Goal: Task Accomplishment & Management: Manage account settings

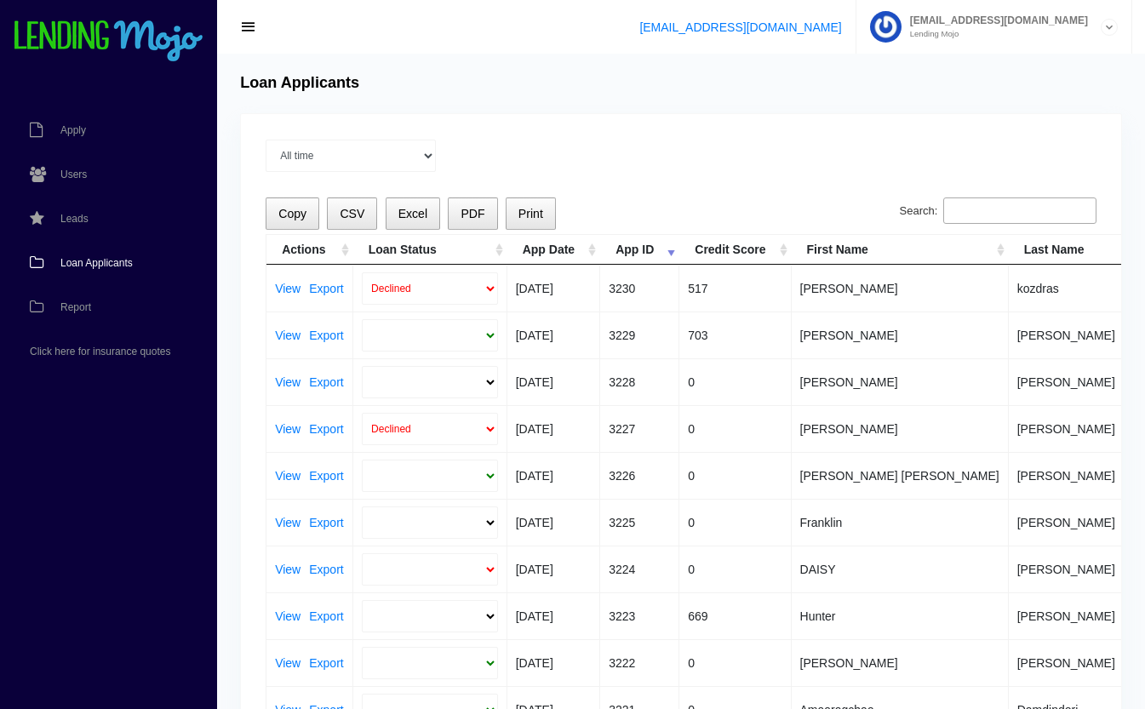
select select
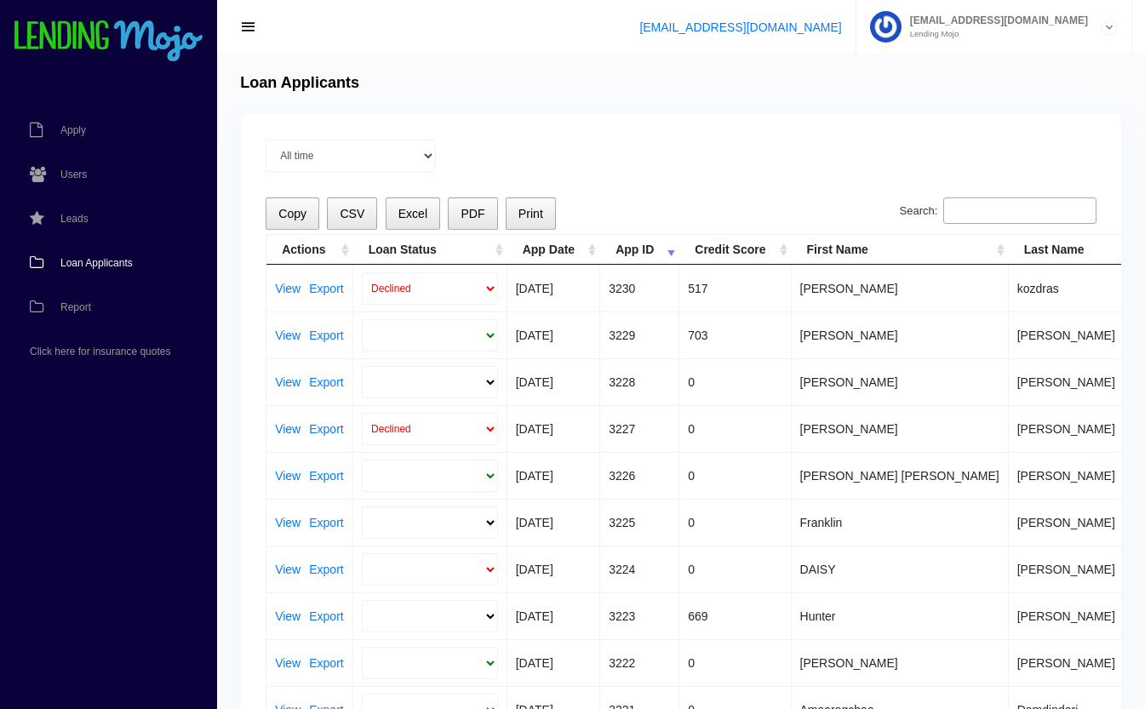
select select
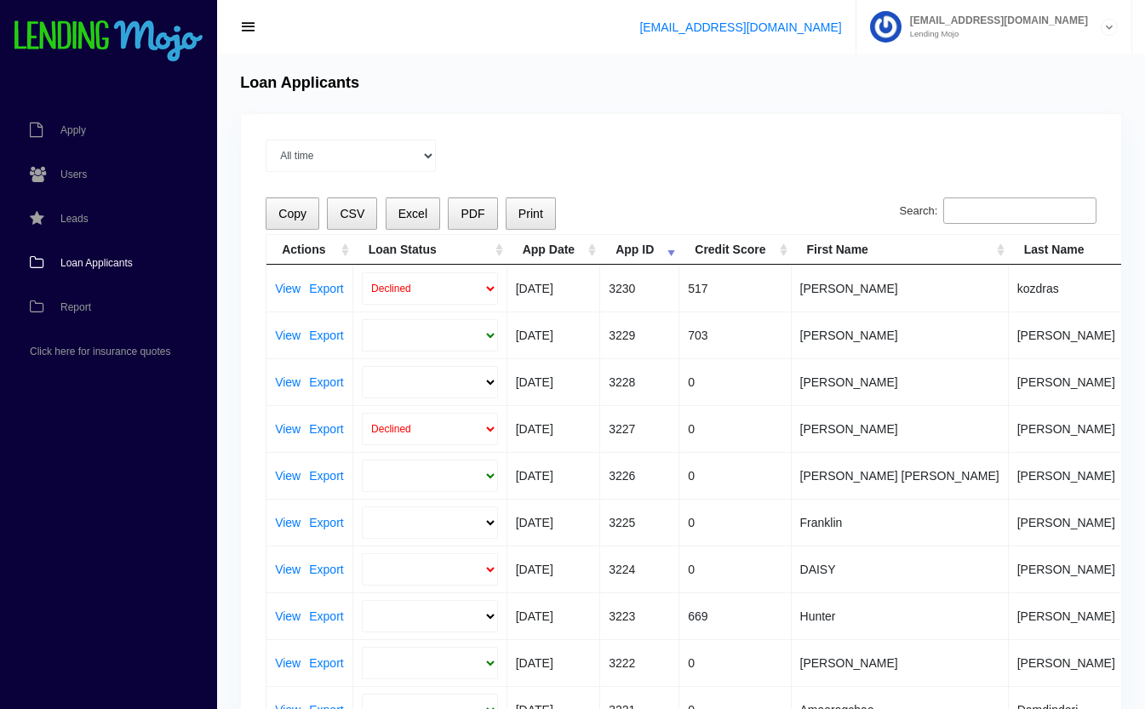
select select
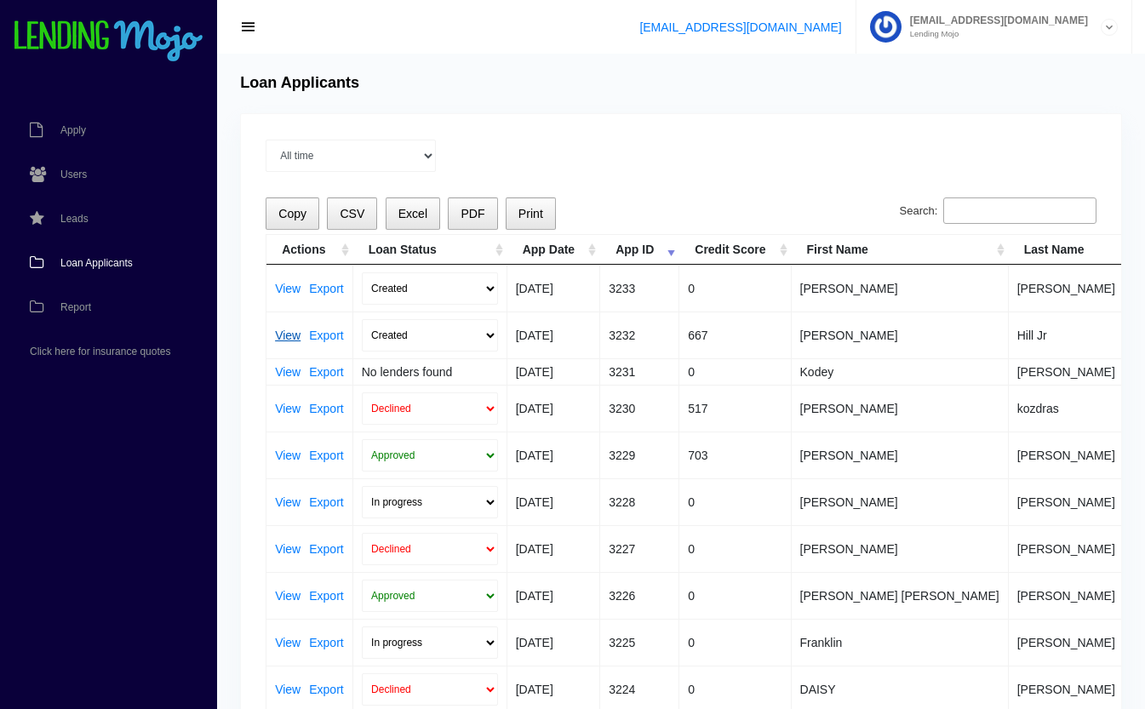
click at [284, 331] on link "View" at bounding box center [288, 336] width 26 height 12
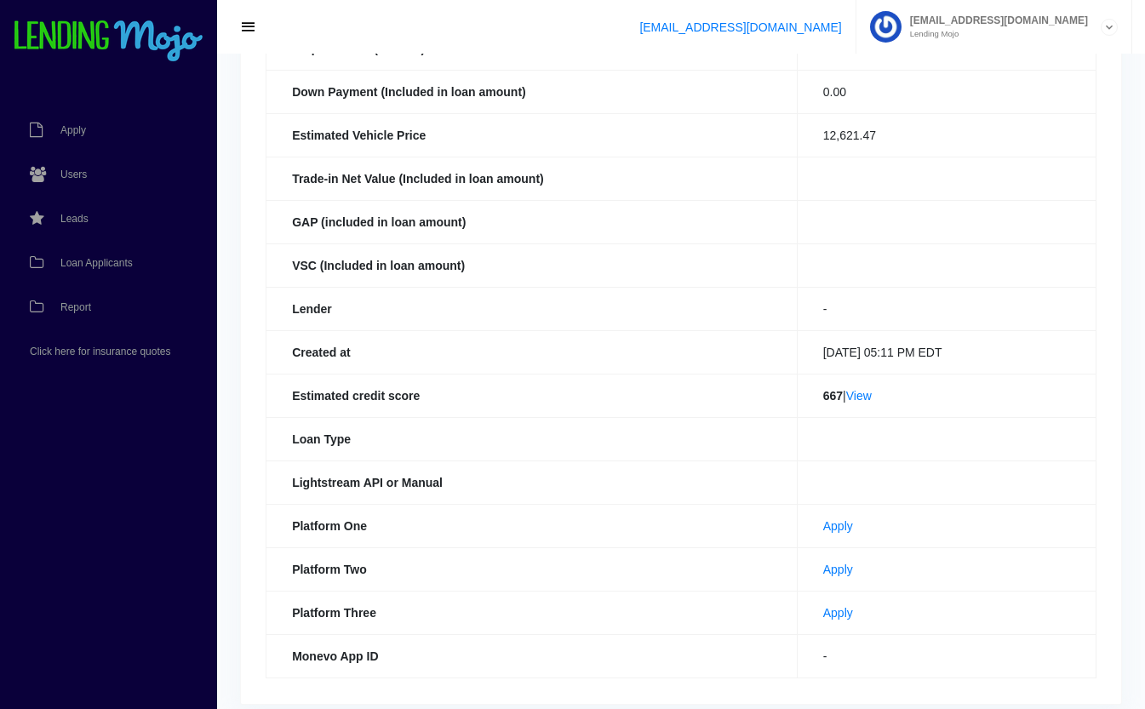
scroll to position [327, 0]
click at [863, 387] on link "View" at bounding box center [860, 394] width 26 height 14
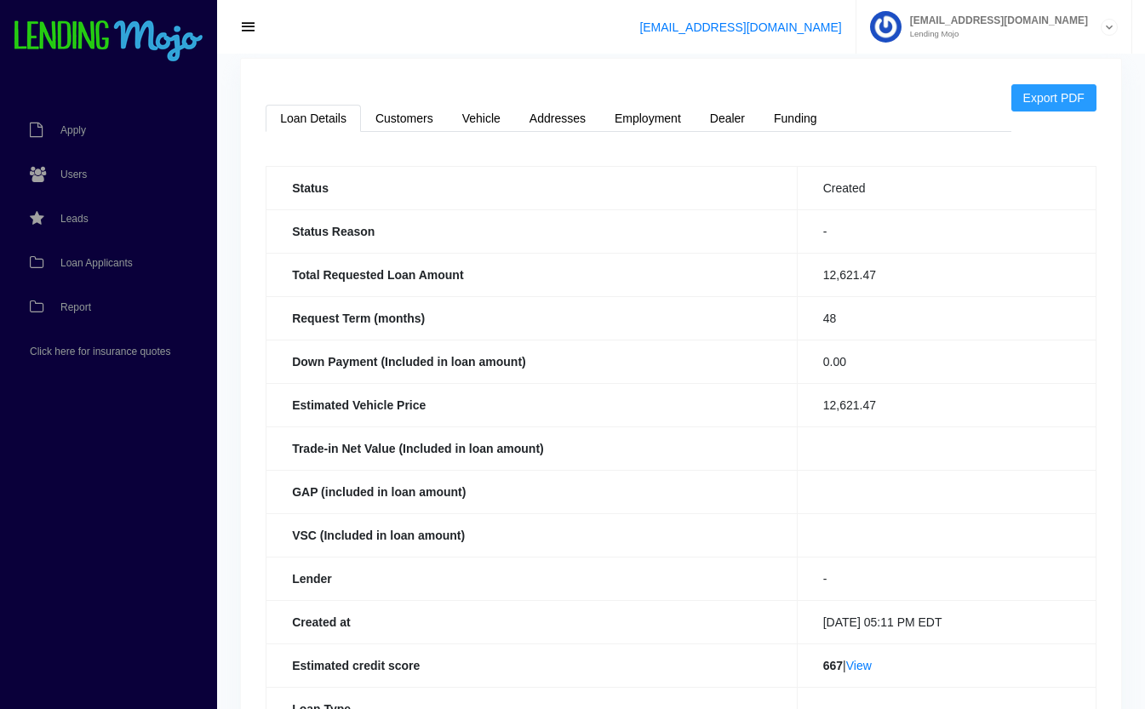
scroll to position [0, 0]
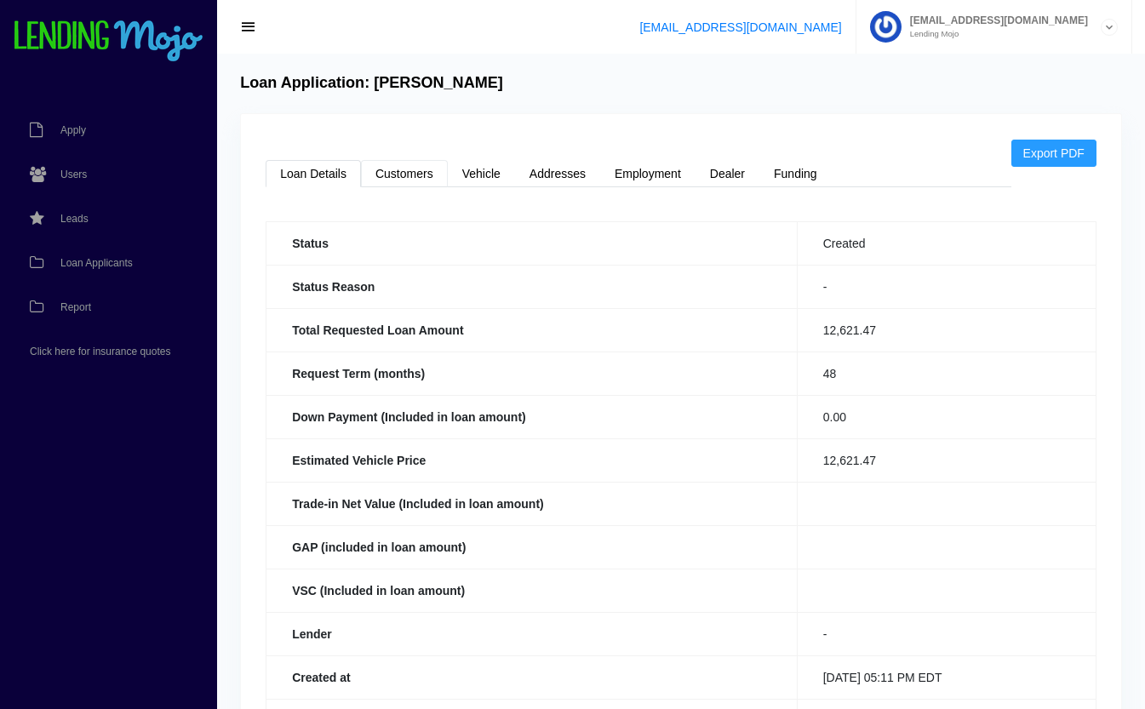
click at [403, 165] on link "Customers" at bounding box center [404, 173] width 87 height 27
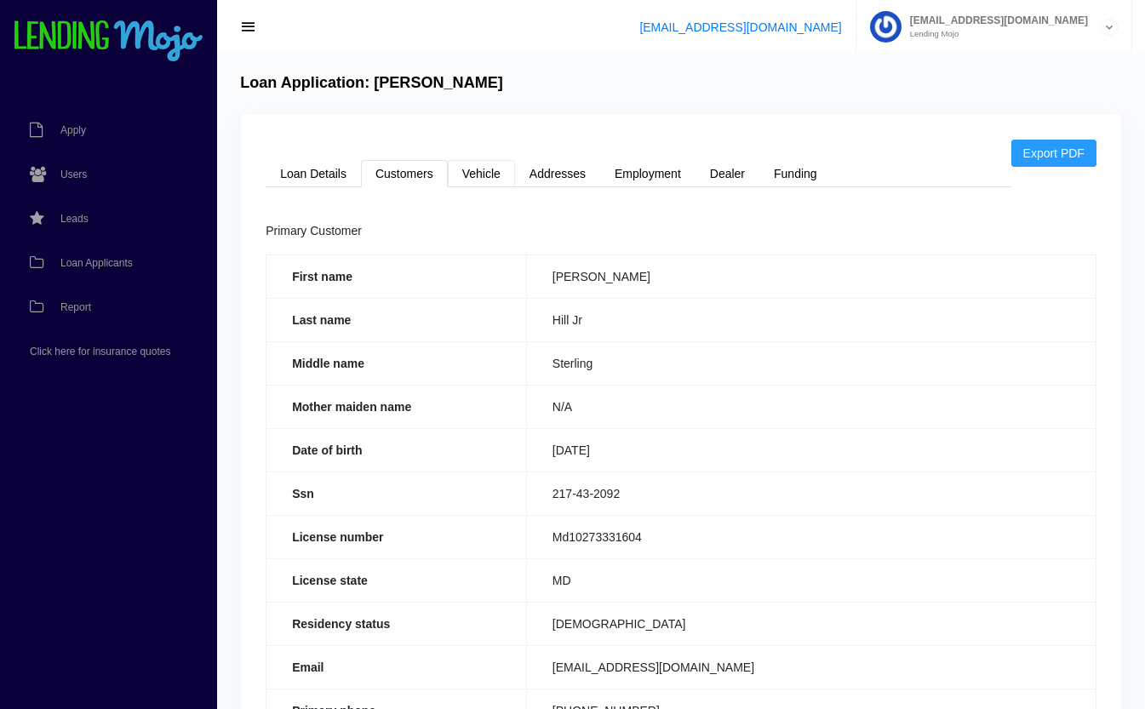
click at [479, 171] on link "Vehicle" at bounding box center [481, 173] width 67 height 27
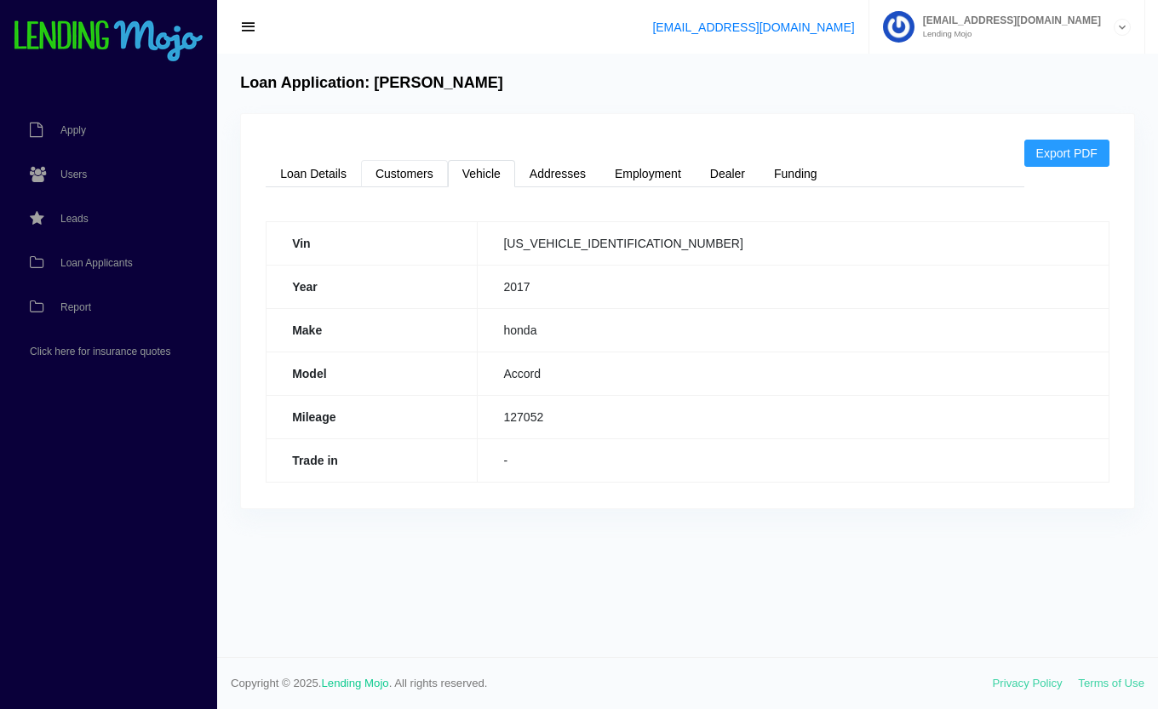
click at [395, 171] on link "Customers" at bounding box center [404, 173] width 87 height 27
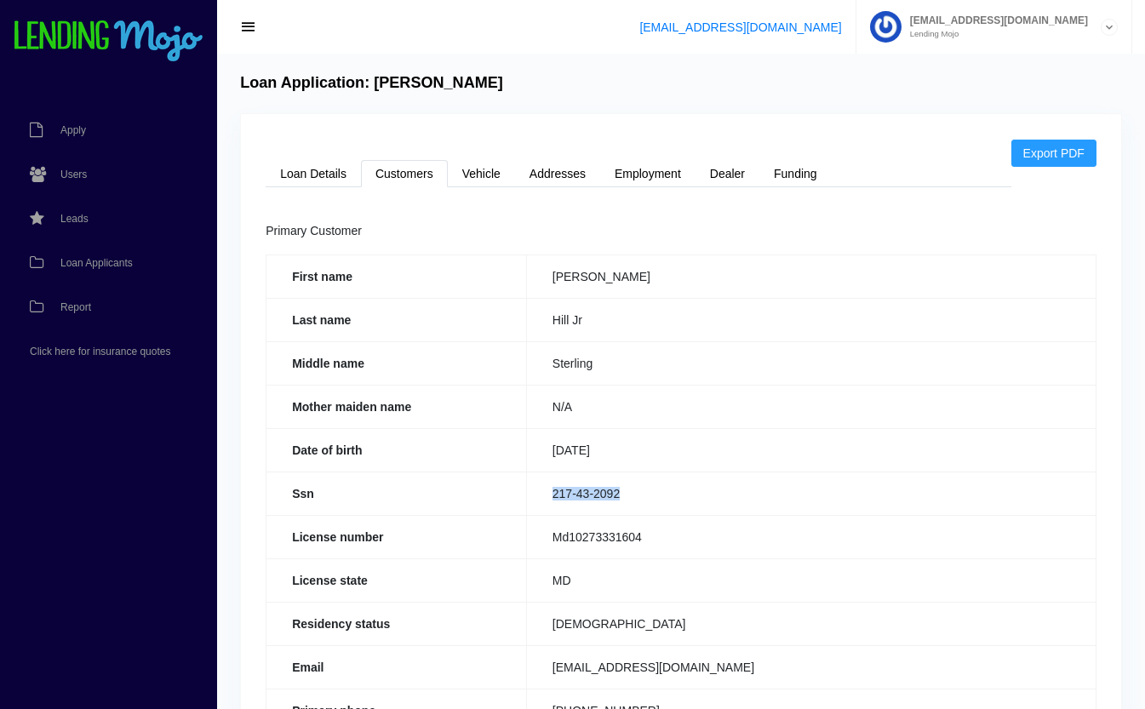
drag, startPoint x: 642, startPoint y: 495, endPoint x: 537, endPoint y: 500, distance: 105.7
click at [537, 500] on td "217-43-2092" at bounding box center [811, 493] width 570 height 43
copy td "217-43-2092"
click at [324, 172] on link "Loan Details" at bounding box center [313, 173] width 95 height 27
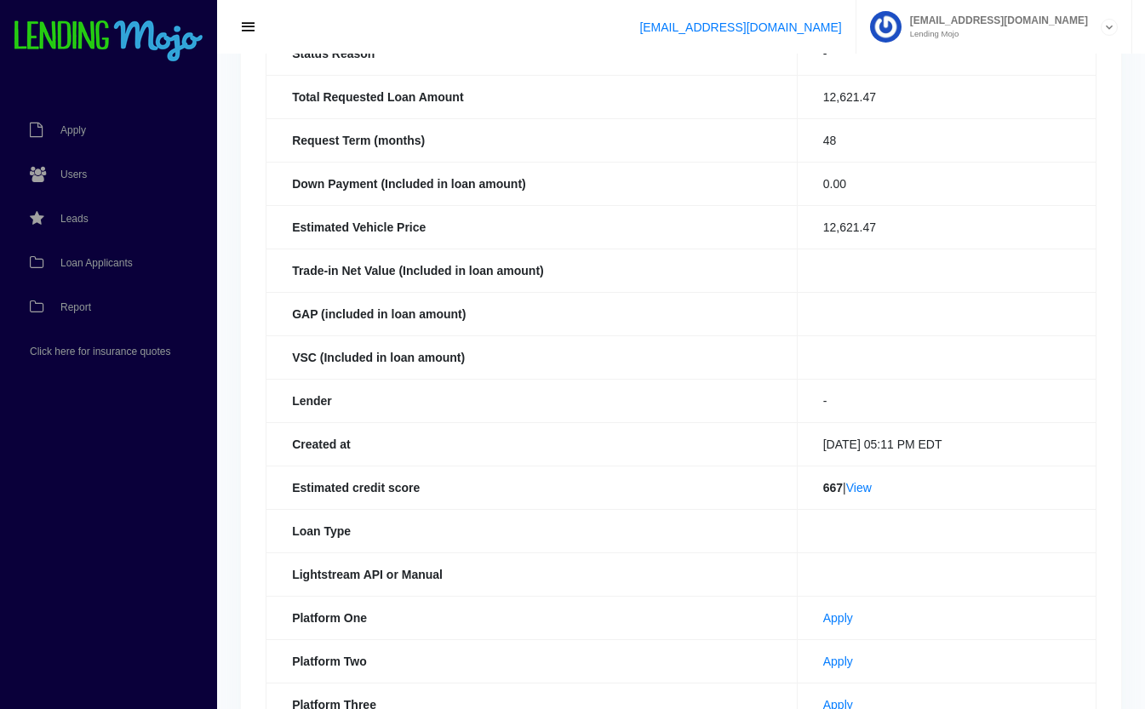
scroll to position [393, 0]
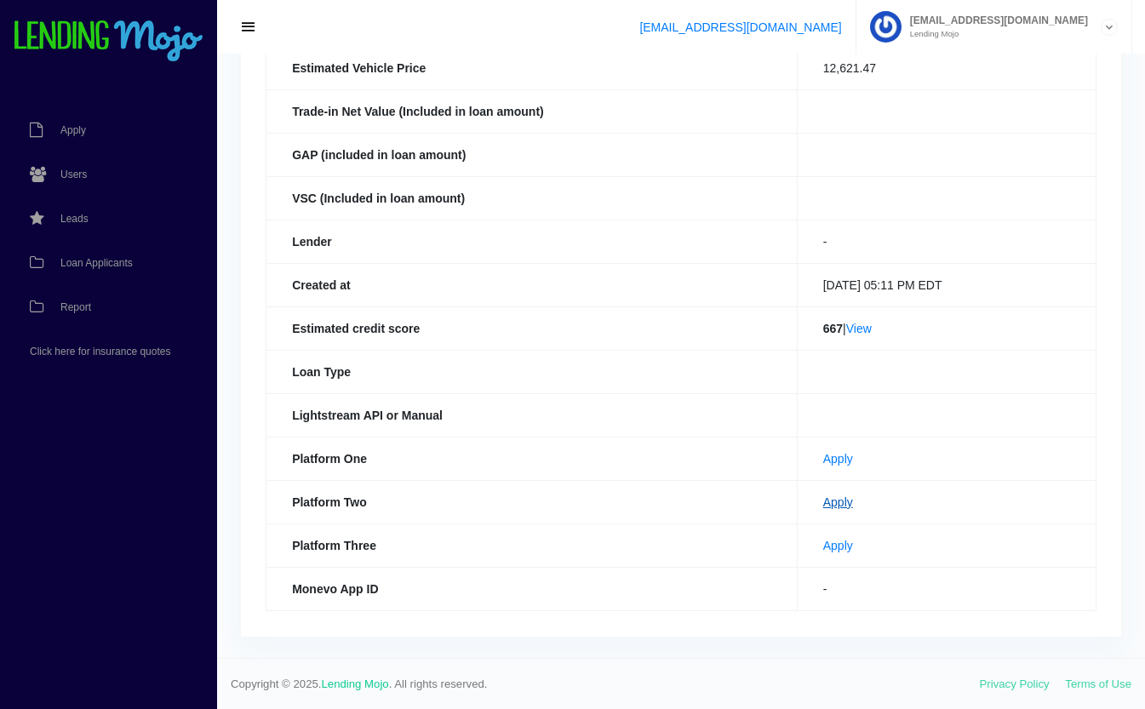
click at [824, 502] on link "Apply" at bounding box center [839, 503] width 30 height 14
click at [76, 251] on link "Loan Applicants" at bounding box center [100, 263] width 200 height 44
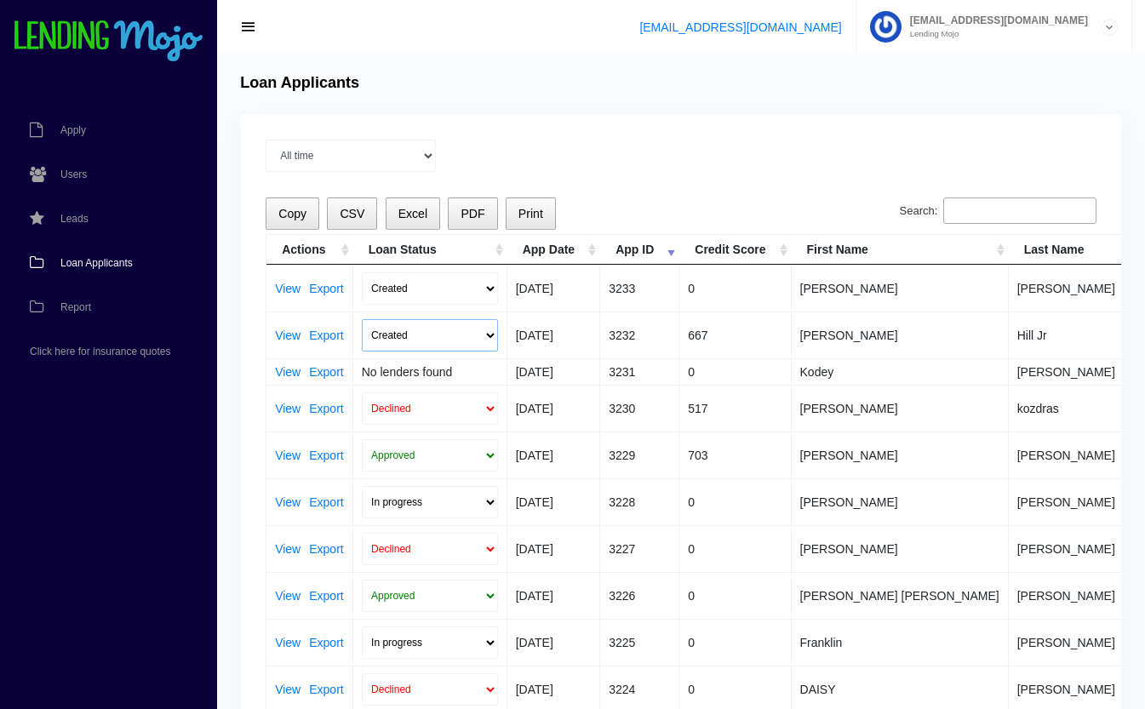
click at [399, 331] on select "Created Submitted" at bounding box center [430, 335] width 136 height 32
select select "submitted"
click at [362, 319] on select "Created Submitted" at bounding box center [430, 335] width 136 height 32
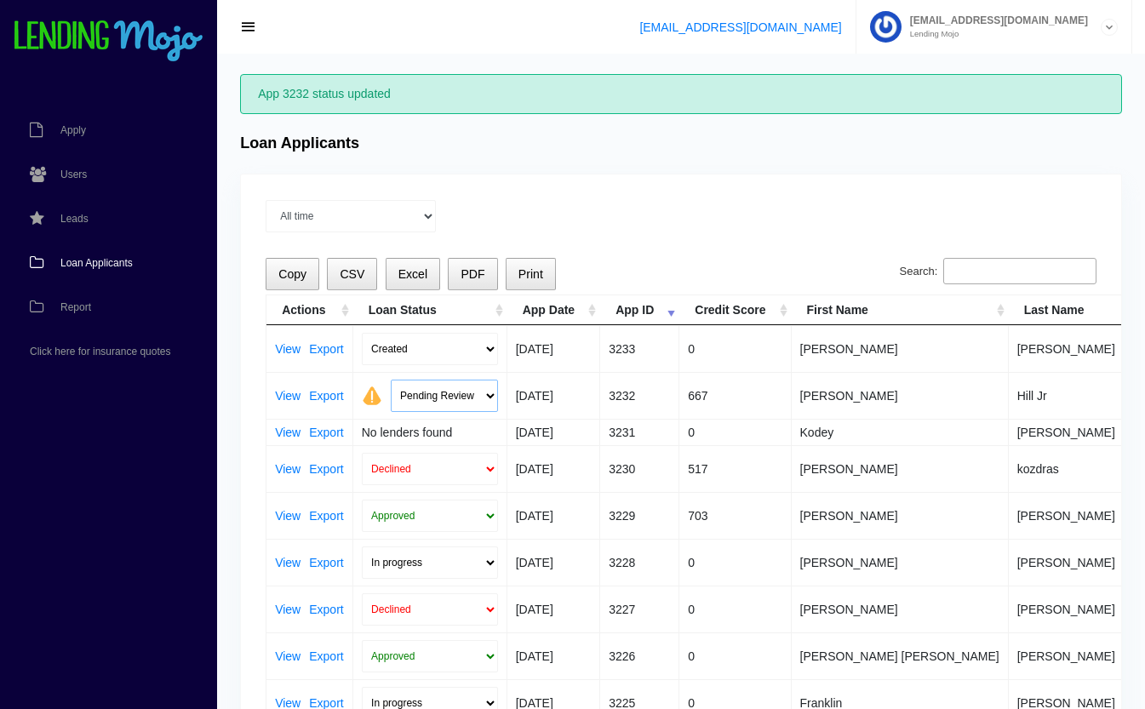
click at [428, 399] on select "Pending Review Approve Decline Unqualified" at bounding box center [444, 396] width 107 height 32
select select "declined"
click at [391, 380] on select "Pending Review Approve Decline Unqualified" at bounding box center [444, 396] width 107 height 32
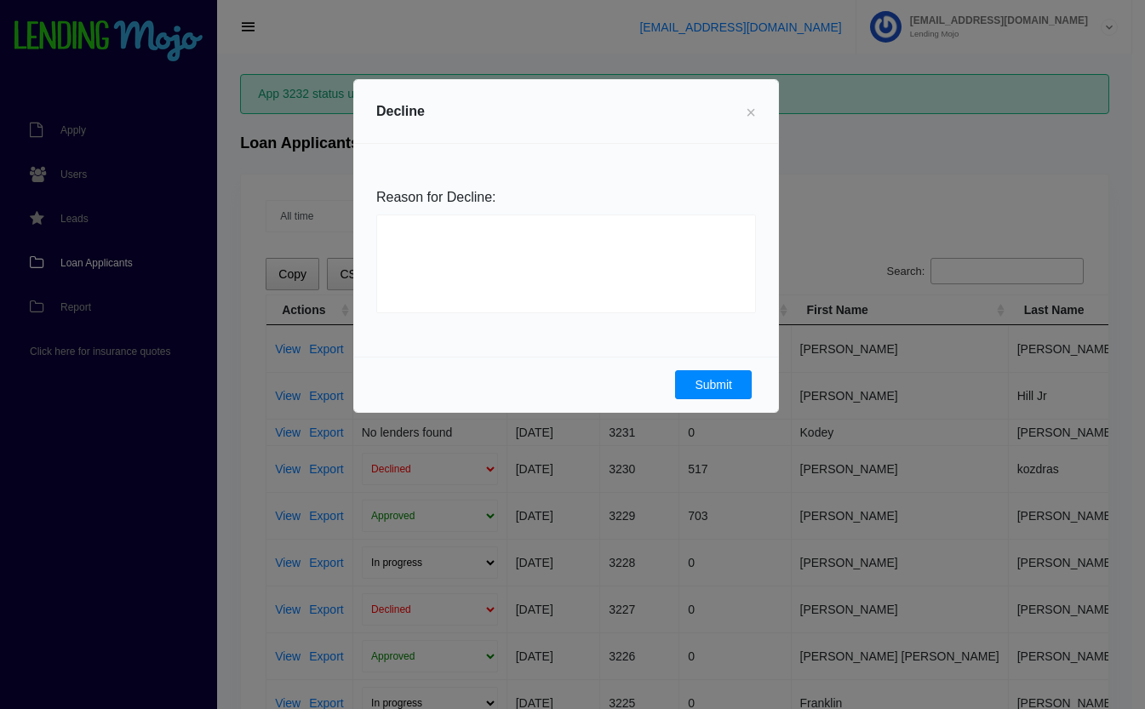
click at [719, 382] on button "Submit" at bounding box center [713, 384] width 77 height 29
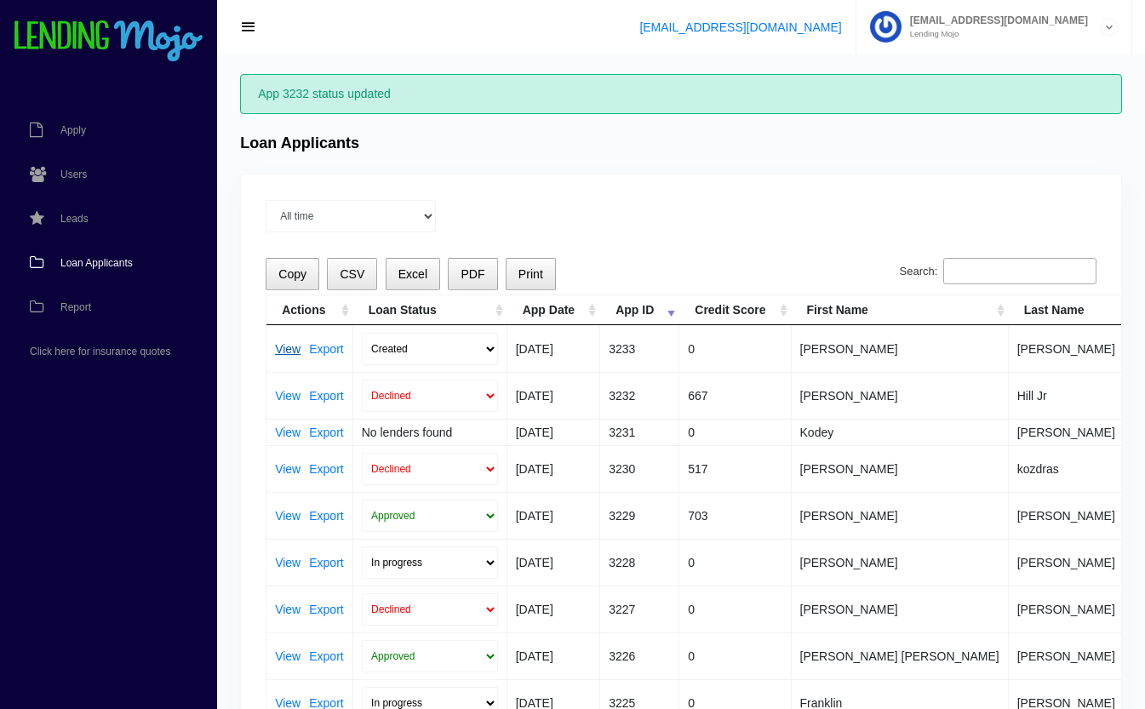
click at [287, 349] on link "View" at bounding box center [288, 349] width 26 height 12
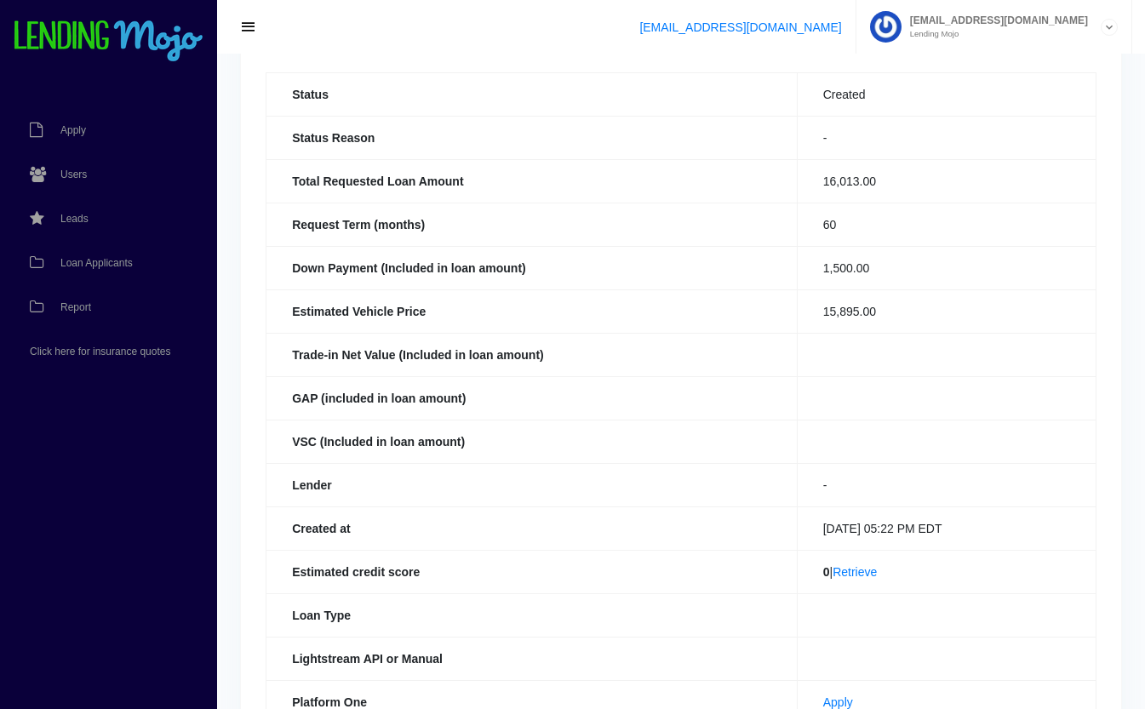
scroll to position [146, 0]
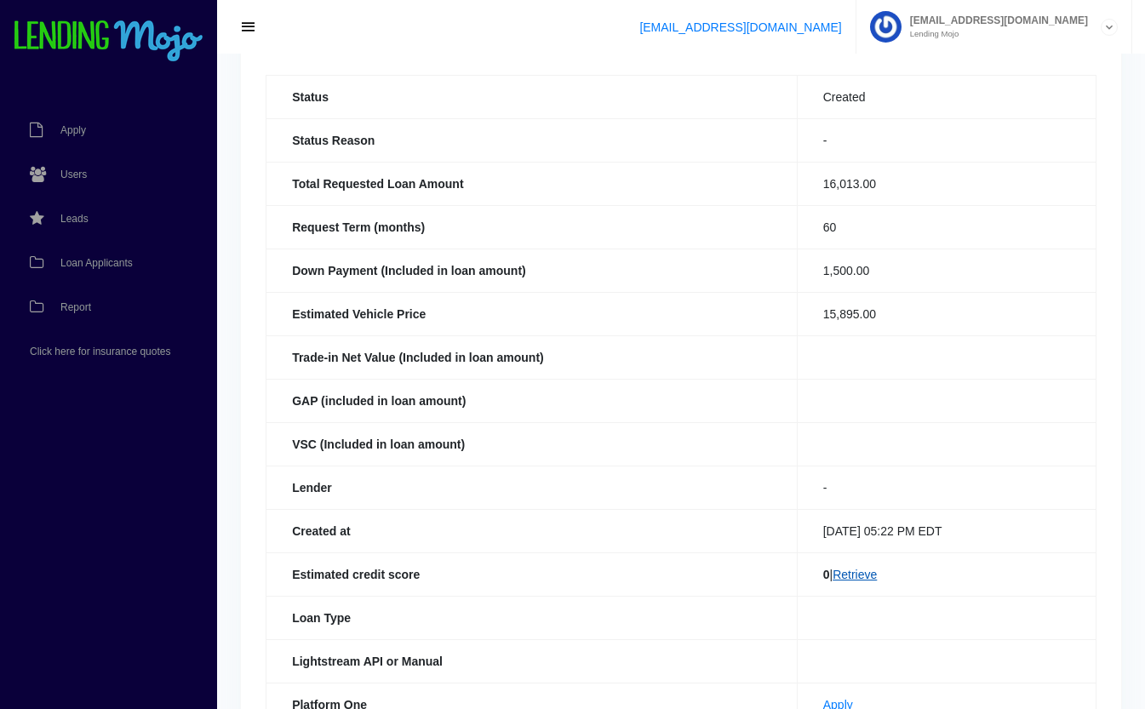
click at [865, 578] on link "Retrieve" at bounding box center [855, 575] width 44 height 14
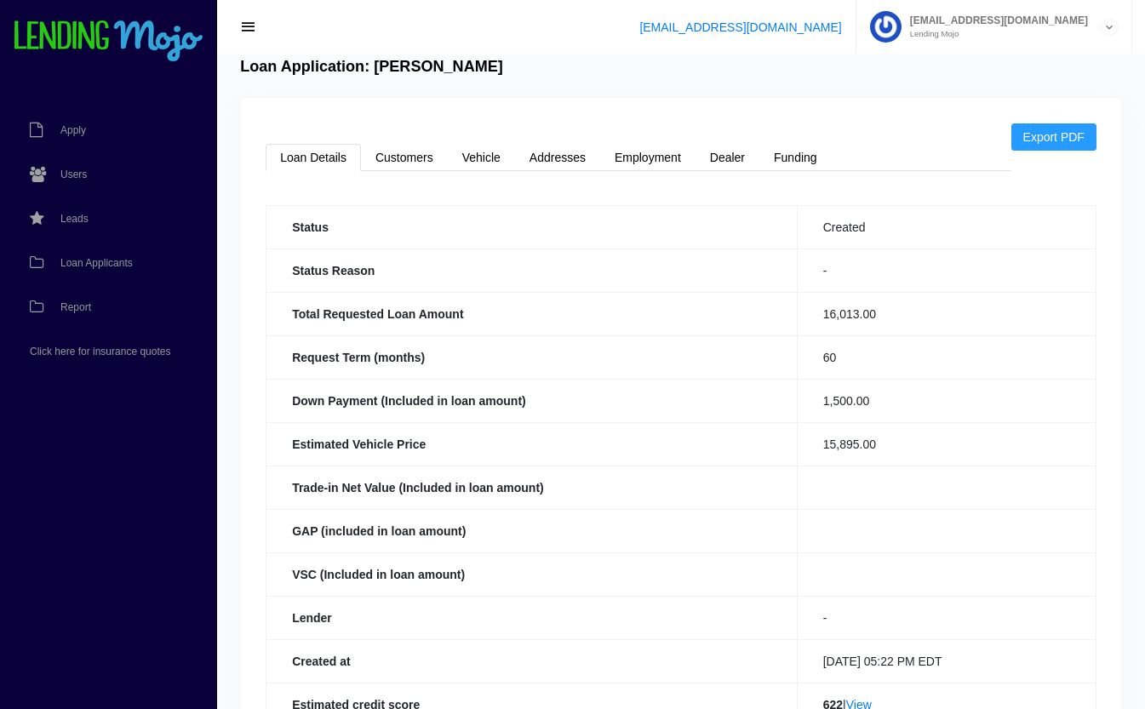
scroll to position [14, 0]
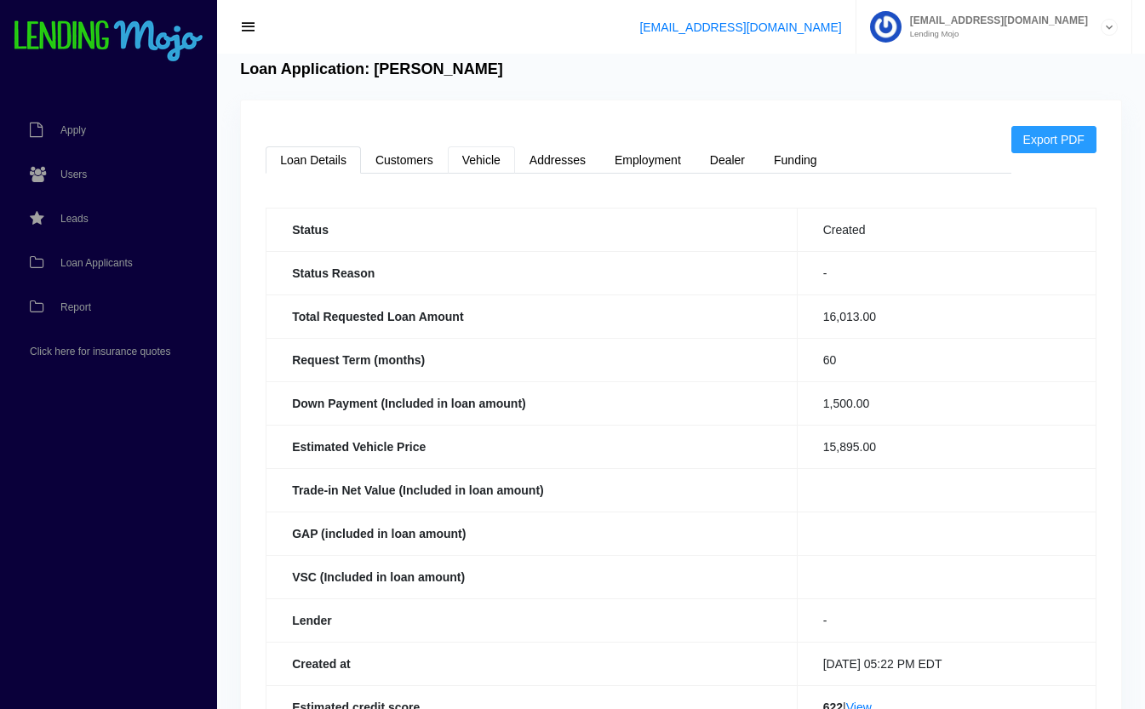
click at [472, 163] on link "Vehicle" at bounding box center [481, 159] width 67 height 27
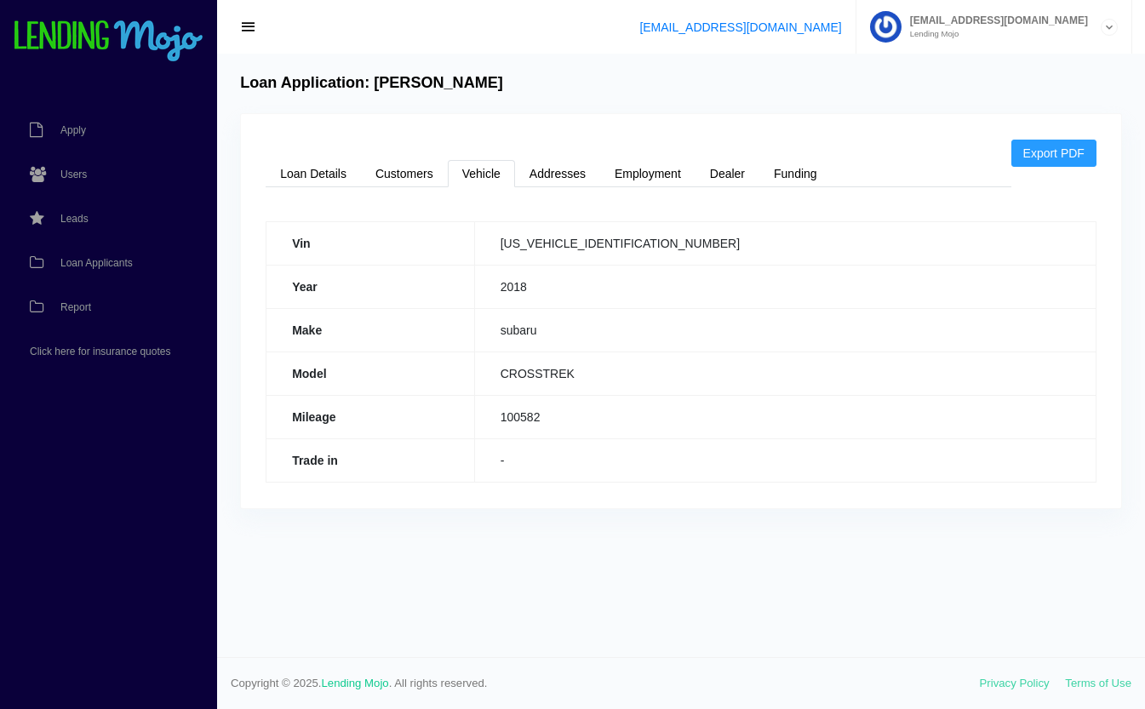
scroll to position [0, 0]
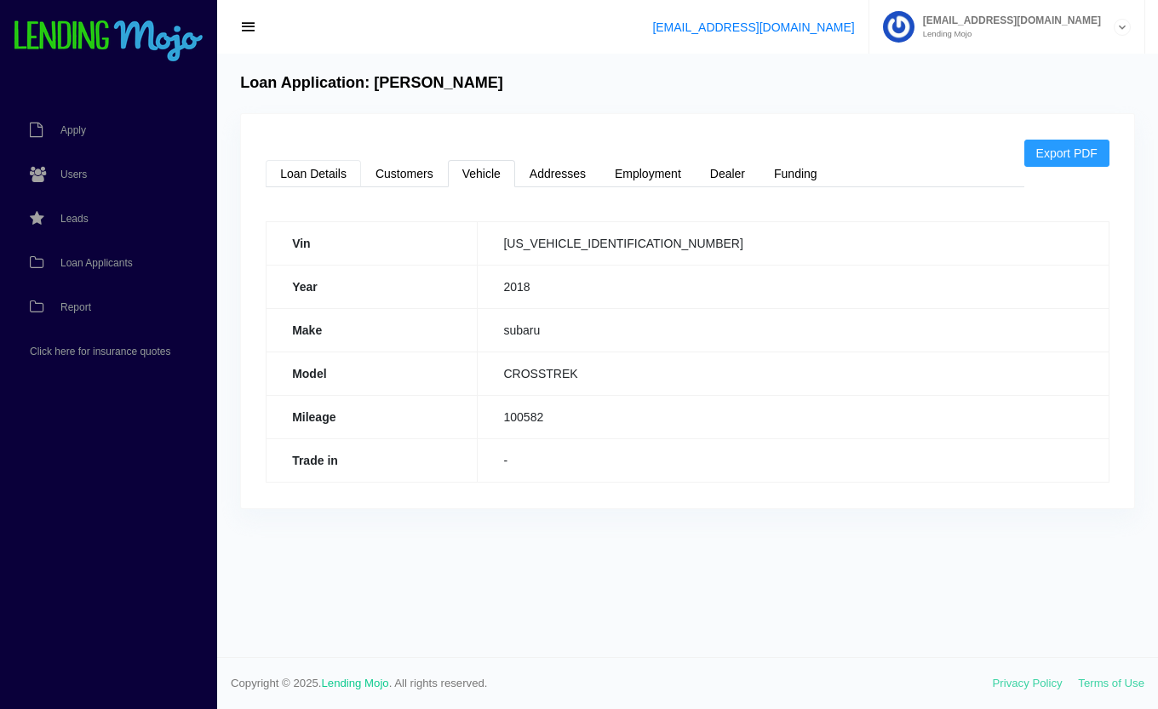
click at [321, 182] on link "Loan Details" at bounding box center [313, 173] width 95 height 27
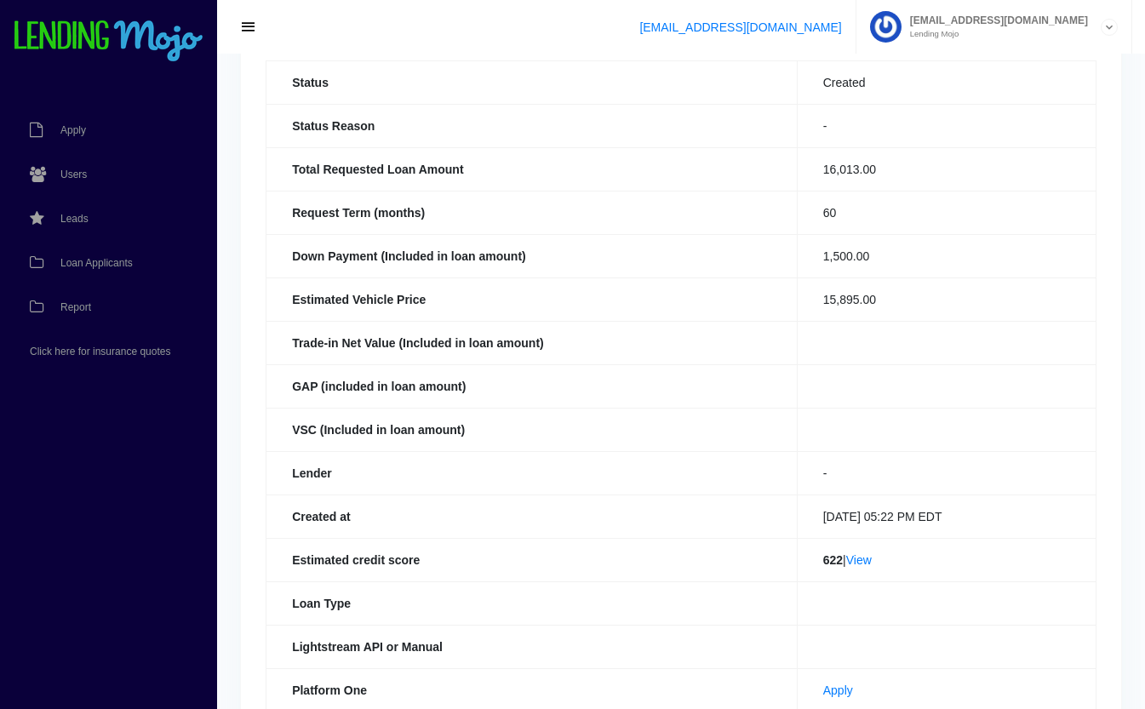
scroll to position [161, 0]
click at [860, 560] on link "View" at bounding box center [860, 561] width 26 height 14
click at [86, 260] on span "Loan Applicants" at bounding box center [96, 263] width 72 height 10
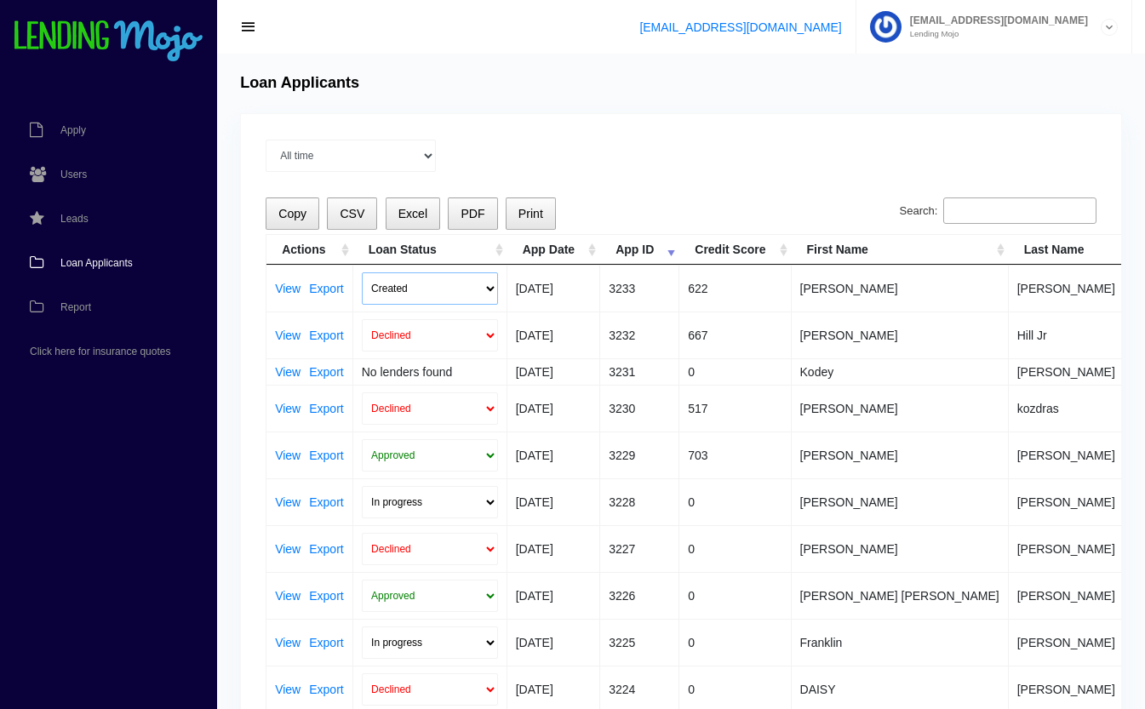
click at [387, 285] on select "Created Submitted" at bounding box center [430, 289] width 136 height 32
select select "submitted"
click at [362, 273] on select "Created Submitted" at bounding box center [430, 289] width 136 height 32
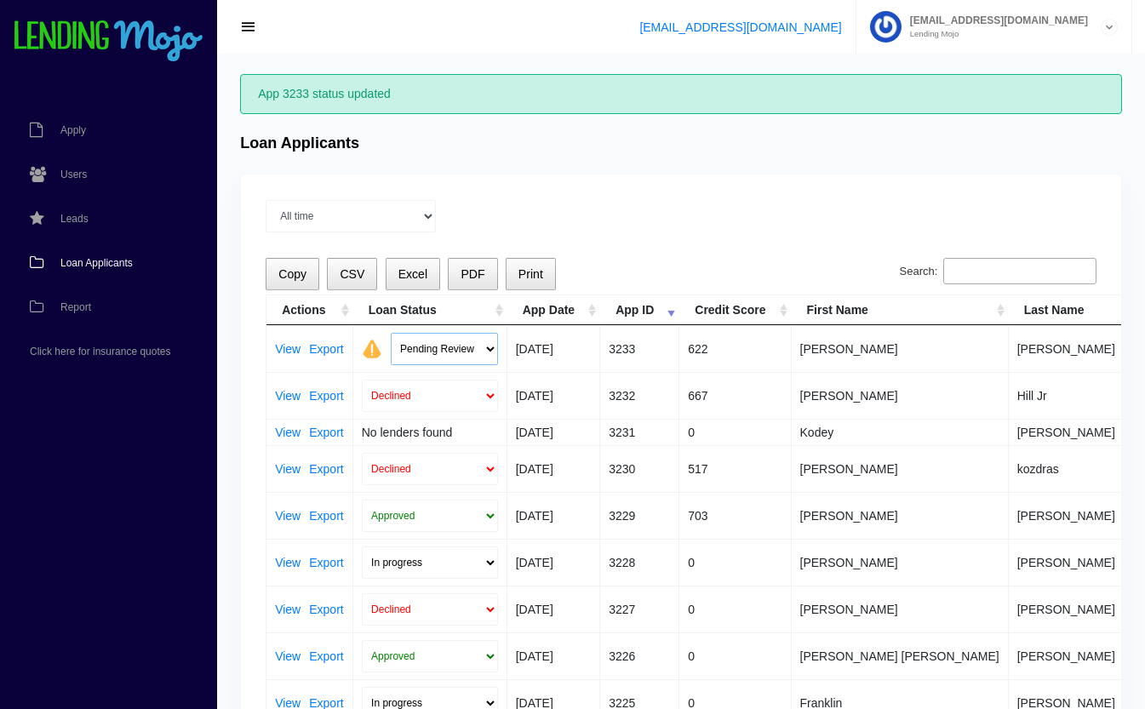
click at [446, 339] on select "Pending Review Approve Decline Unqualified" at bounding box center [444, 349] width 107 height 32
select select "declined"
click at [391, 333] on select "Pending Review Approve Decline Unqualified" at bounding box center [444, 349] width 107 height 32
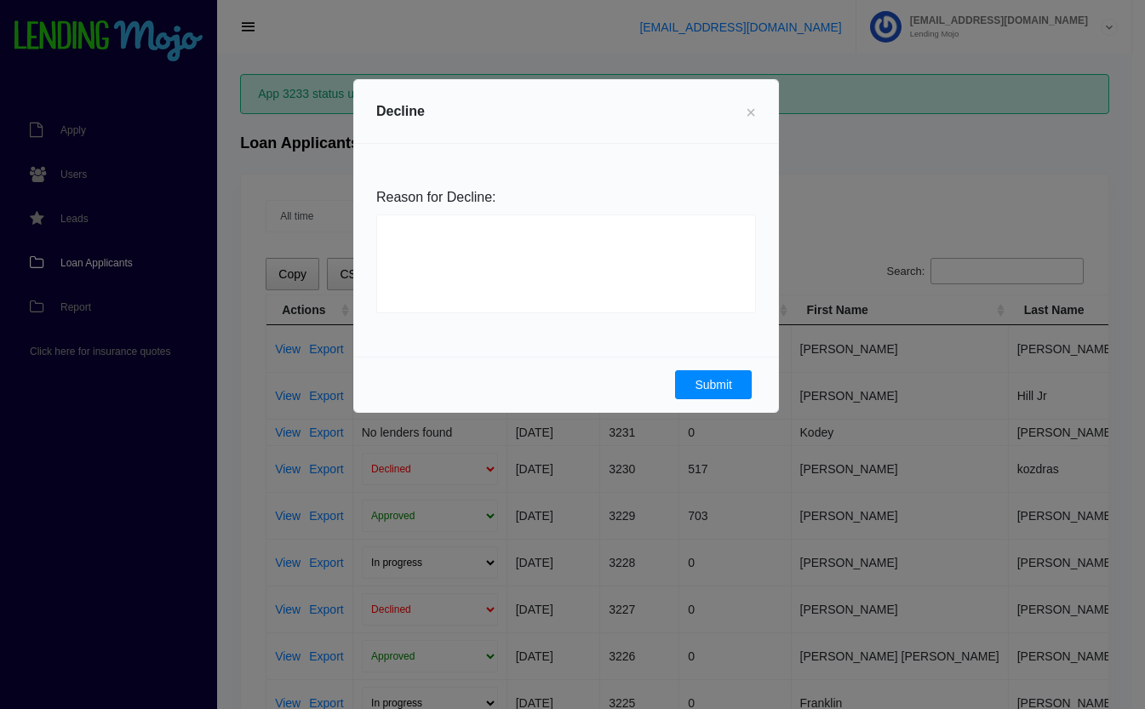
click at [701, 394] on button "Submit" at bounding box center [713, 384] width 77 height 29
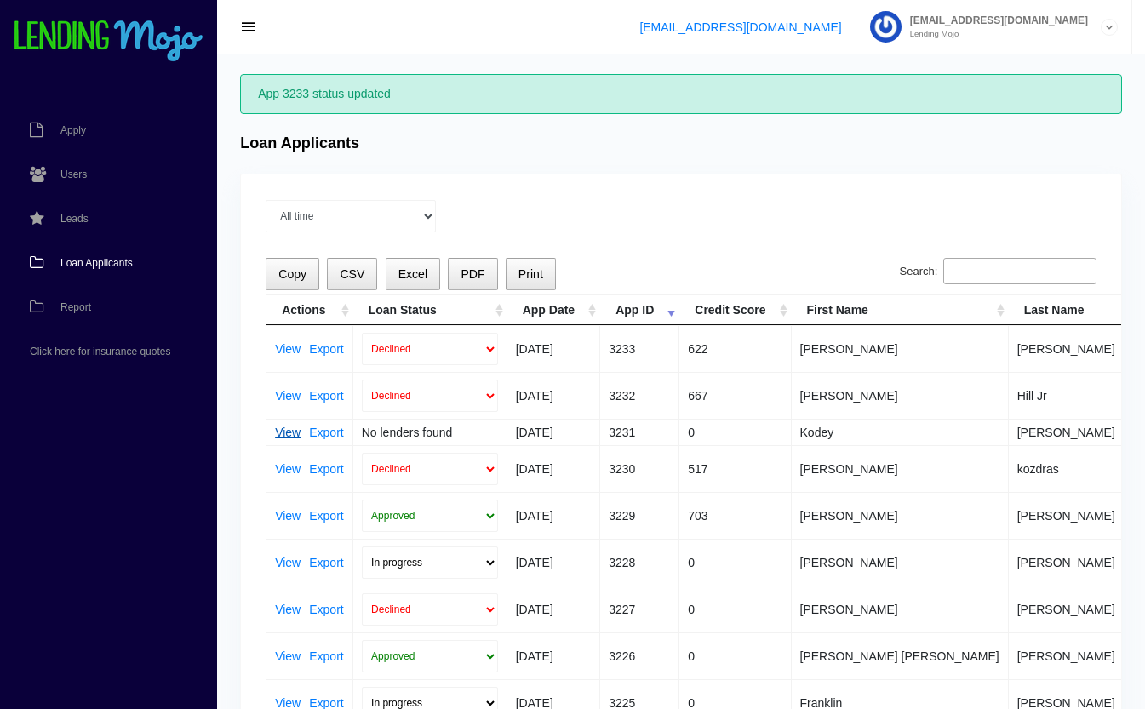
click at [286, 430] on link "View" at bounding box center [288, 433] width 26 height 12
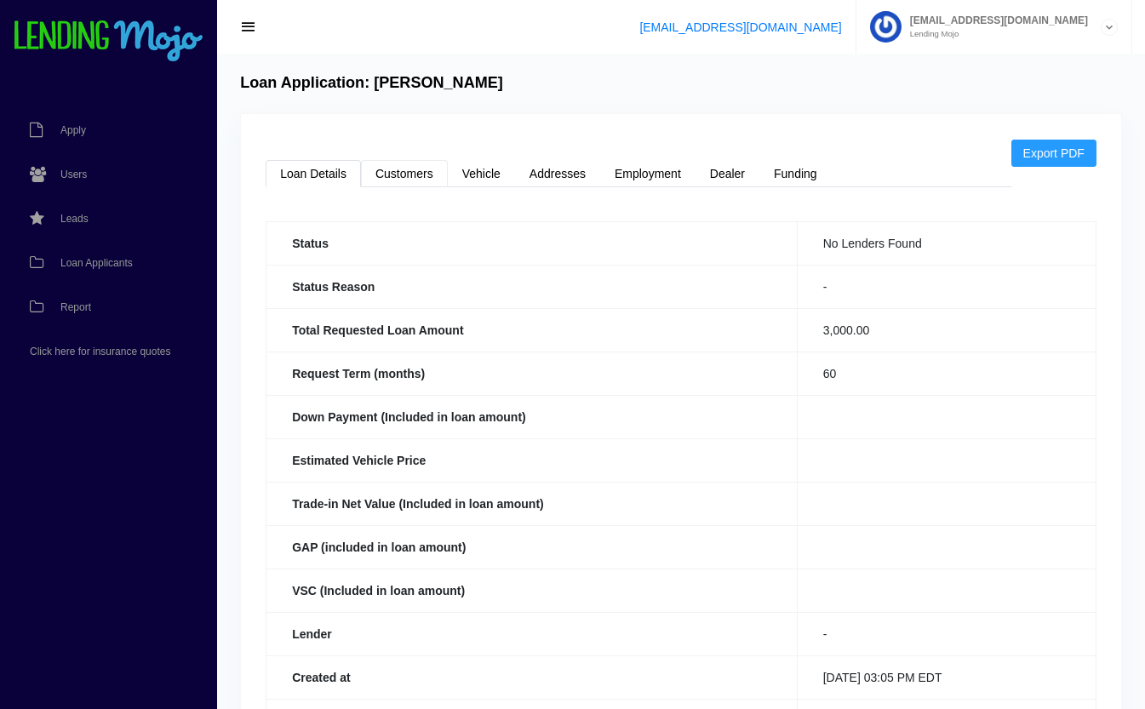
click at [431, 166] on link "Customers" at bounding box center [404, 173] width 87 height 27
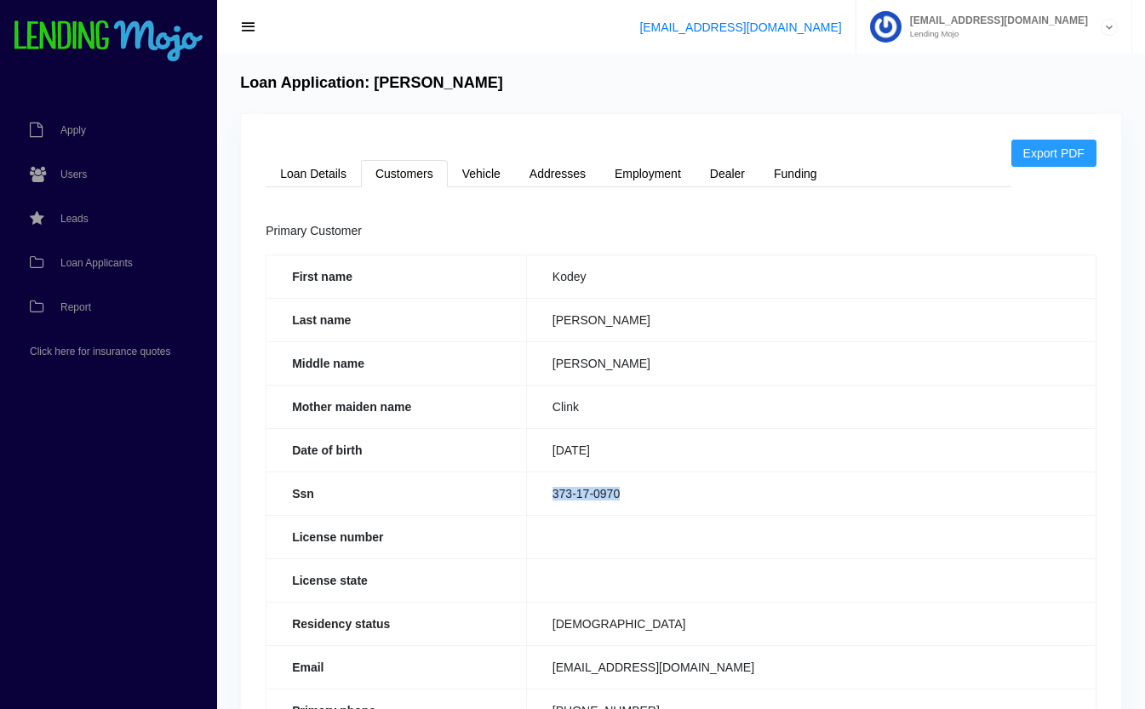
drag, startPoint x: 634, startPoint y: 493, endPoint x: 532, endPoint y: 484, distance: 101.8
click at [532, 484] on td "373-17-0970" at bounding box center [811, 493] width 570 height 43
copy td "373-17-0970"
click at [321, 186] on link "Loan Details" at bounding box center [313, 173] width 95 height 27
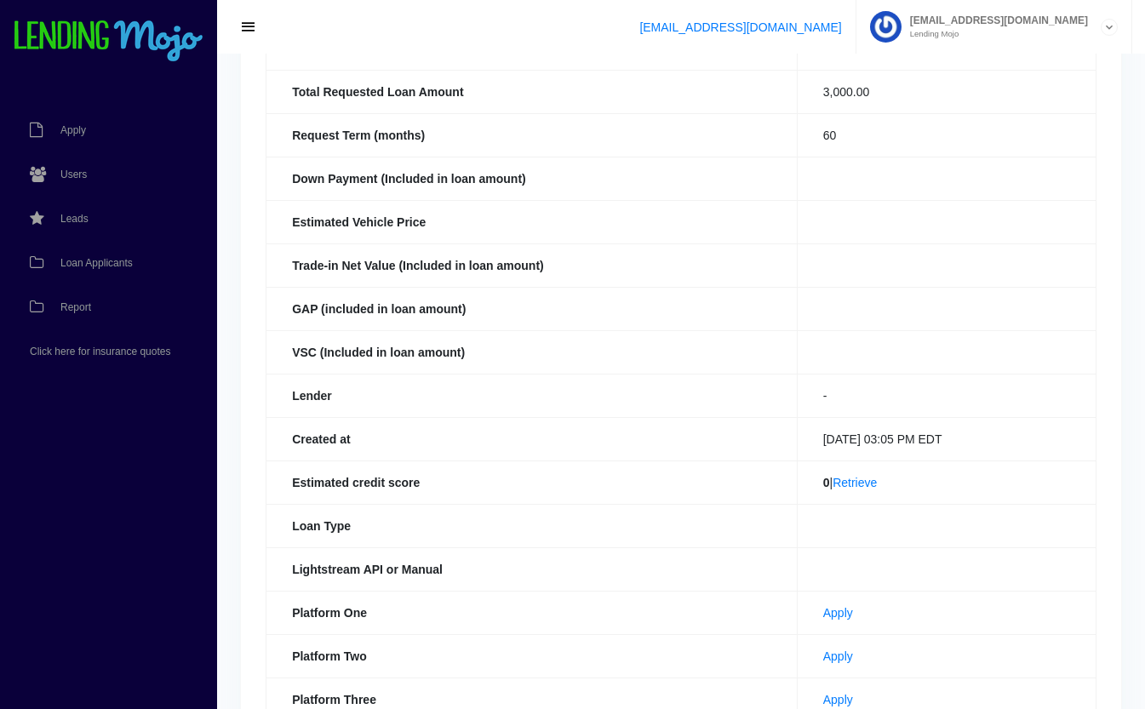
scroll to position [393, 0]
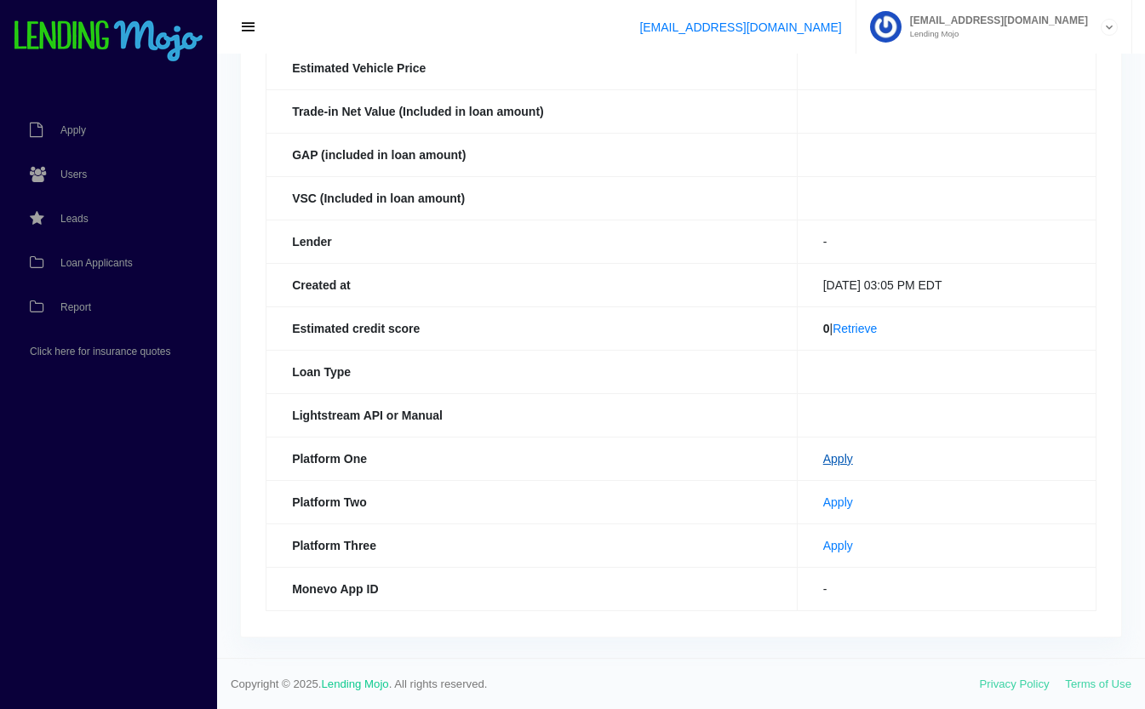
click at [824, 454] on link "Apply" at bounding box center [839, 459] width 30 height 14
click at [824, 497] on link "Apply" at bounding box center [839, 503] width 30 height 14
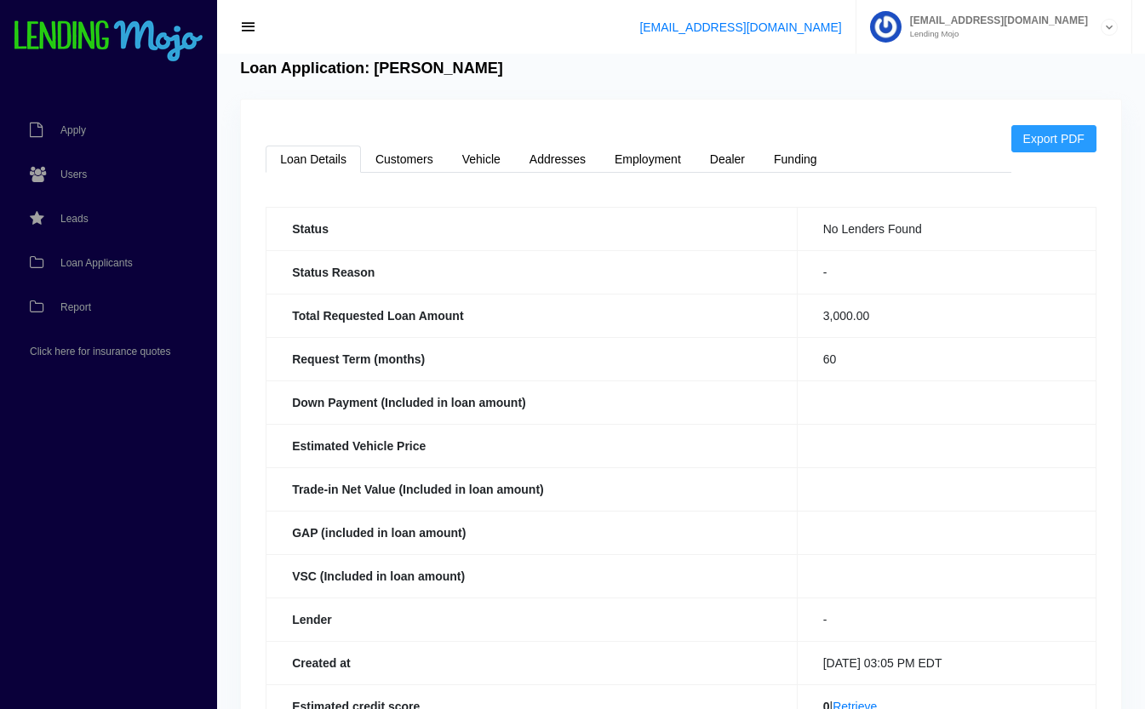
scroll to position [0, 0]
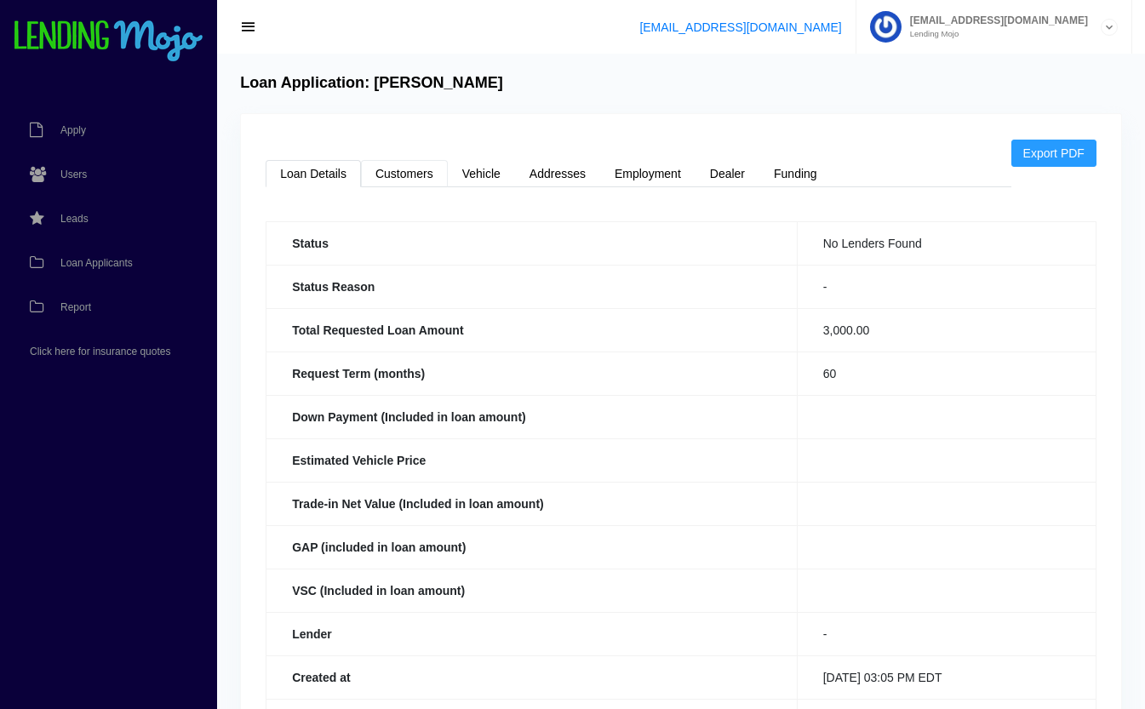
click at [420, 174] on link "Customers" at bounding box center [404, 173] width 87 height 27
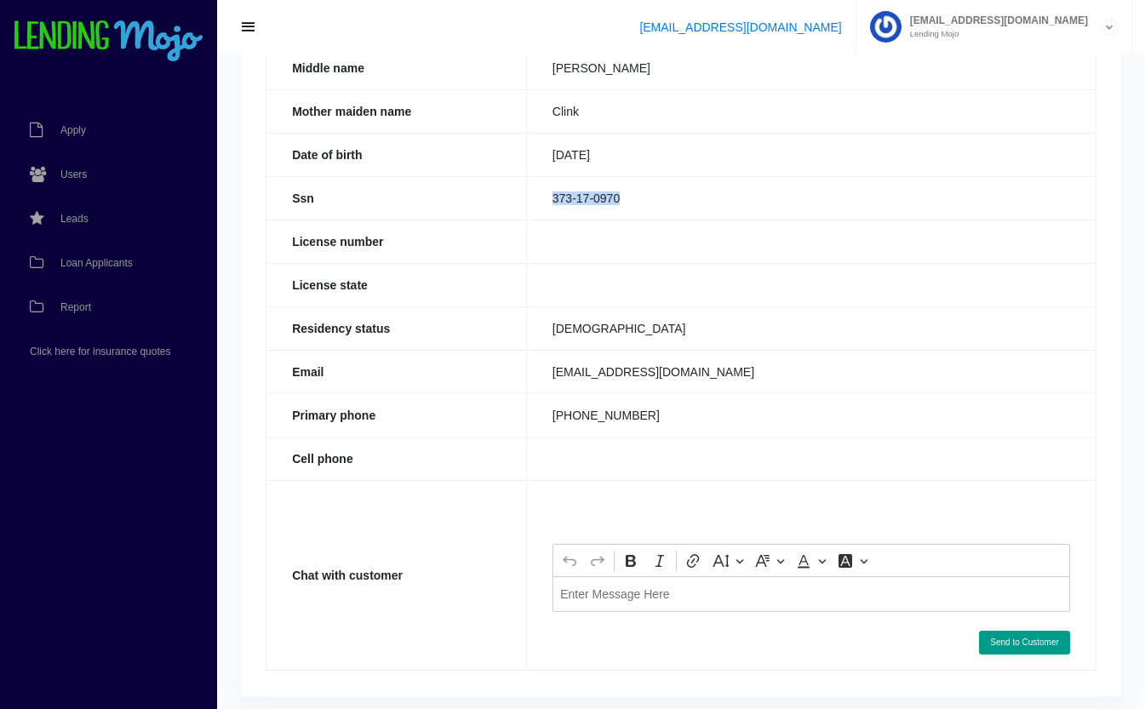
scroll to position [355, 0]
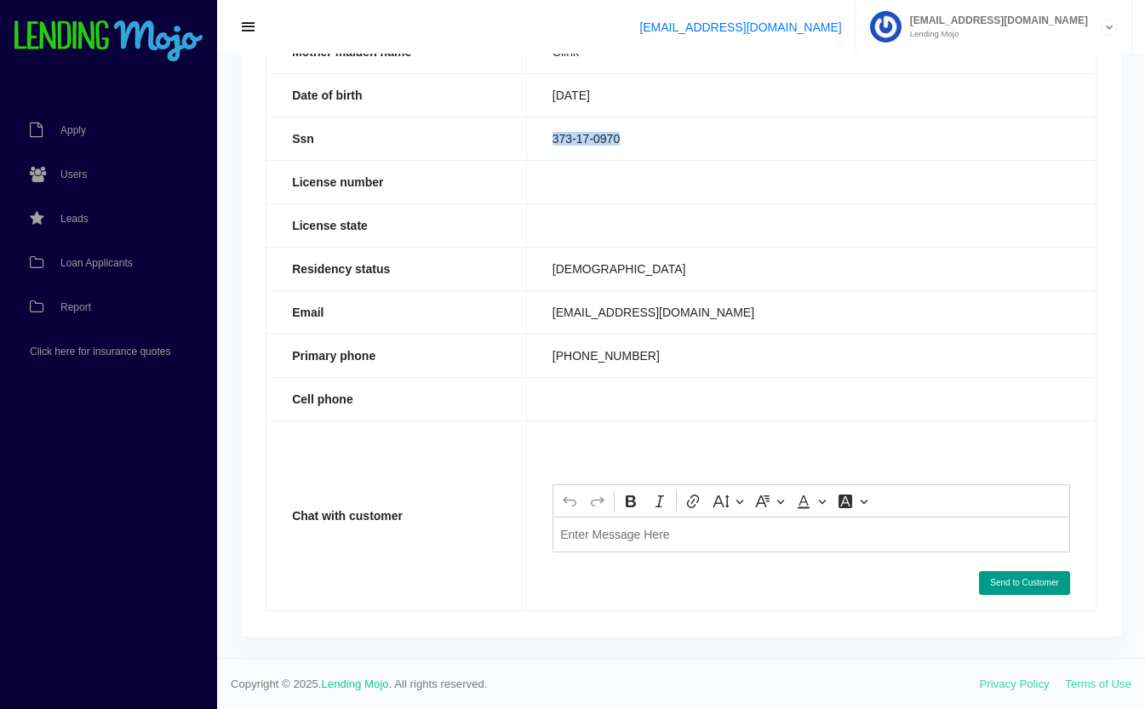
click at [632, 550] on div "Editor editing area: main. Press Alt+0 for help." at bounding box center [812, 534] width 518 height 35
click at [1038, 583] on button "Send to Customer" at bounding box center [1024, 583] width 91 height 24
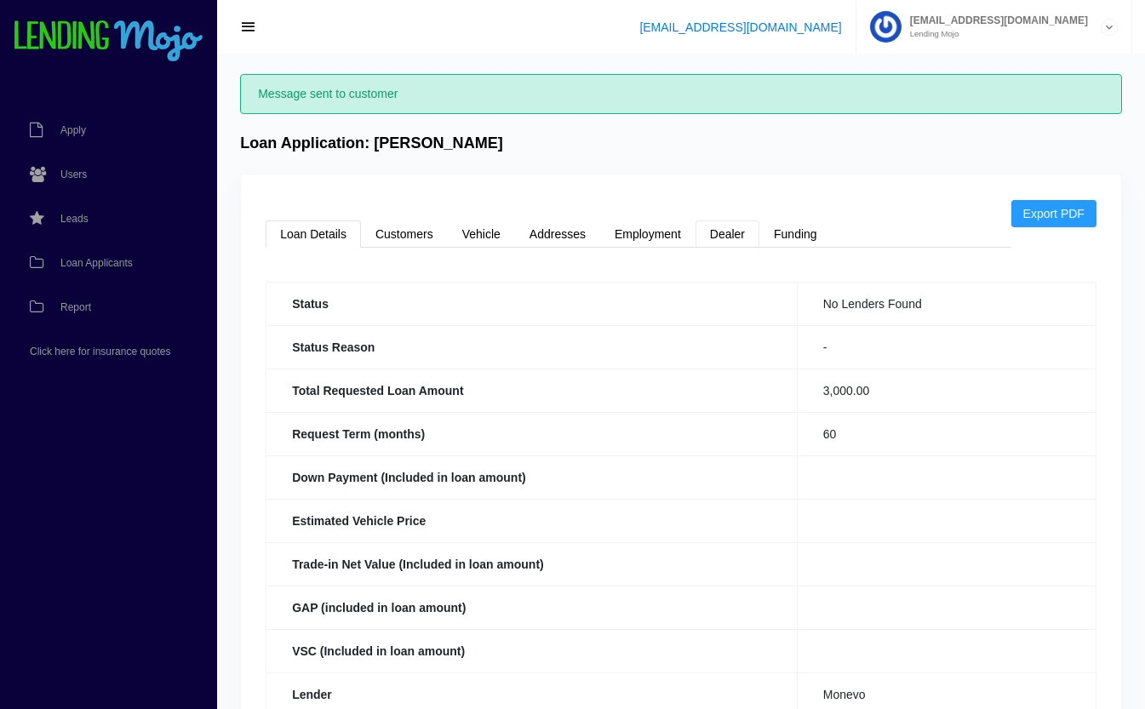
click at [734, 227] on link "Dealer" at bounding box center [728, 234] width 64 height 27
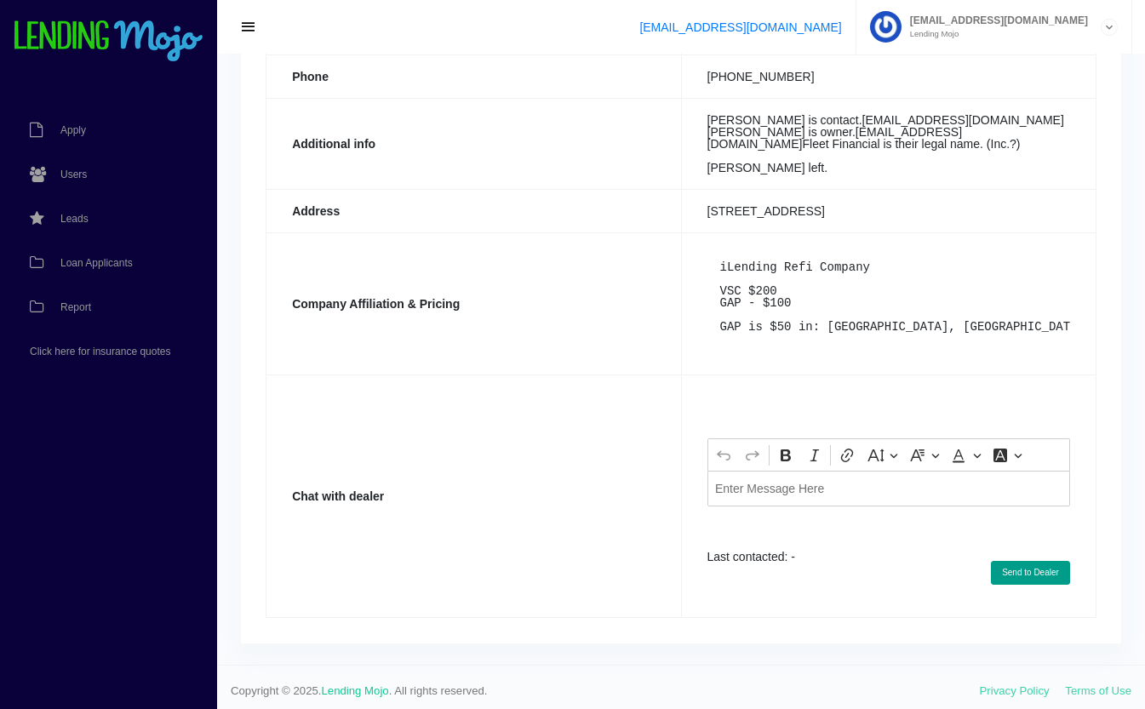
scroll to position [392, 0]
click at [794, 505] on div "Editor editing area: main. Press Alt+0 for help." at bounding box center [889, 487] width 363 height 35
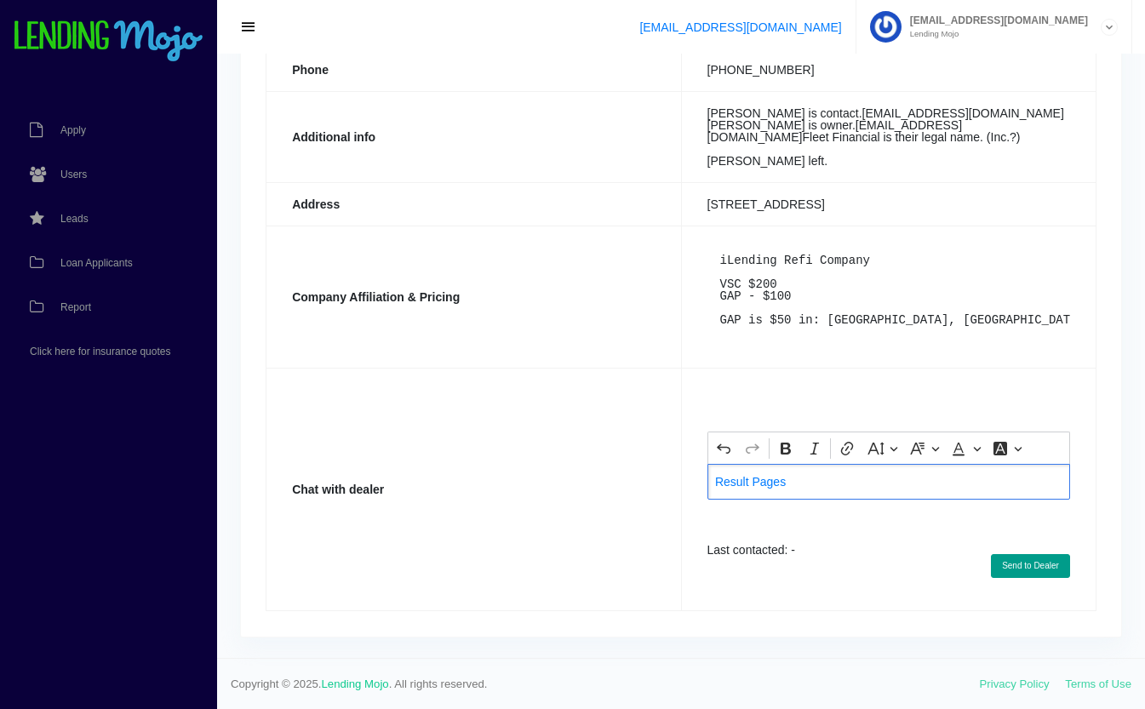
scroll to position [481, 0]
click at [1035, 566] on button "Send to Dealer" at bounding box center [1030, 566] width 79 height 24
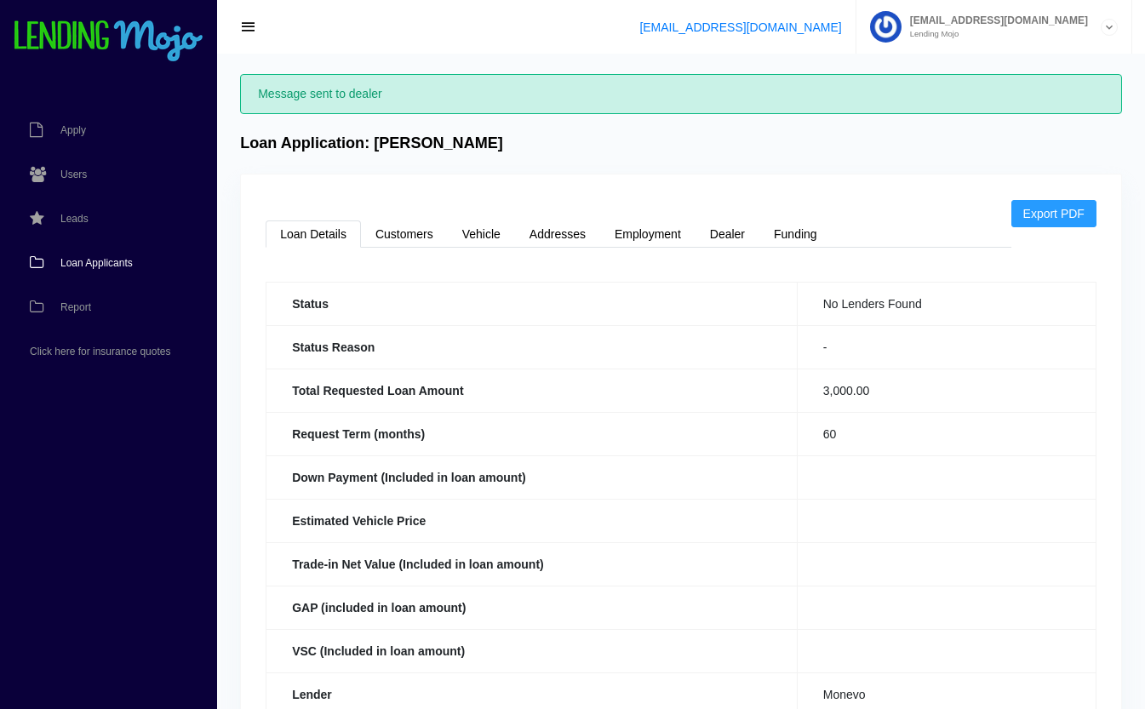
click at [100, 275] on link "Loan Applicants" at bounding box center [100, 263] width 200 height 44
